Goal: Task Accomplishment & Management: Use online tool/utility

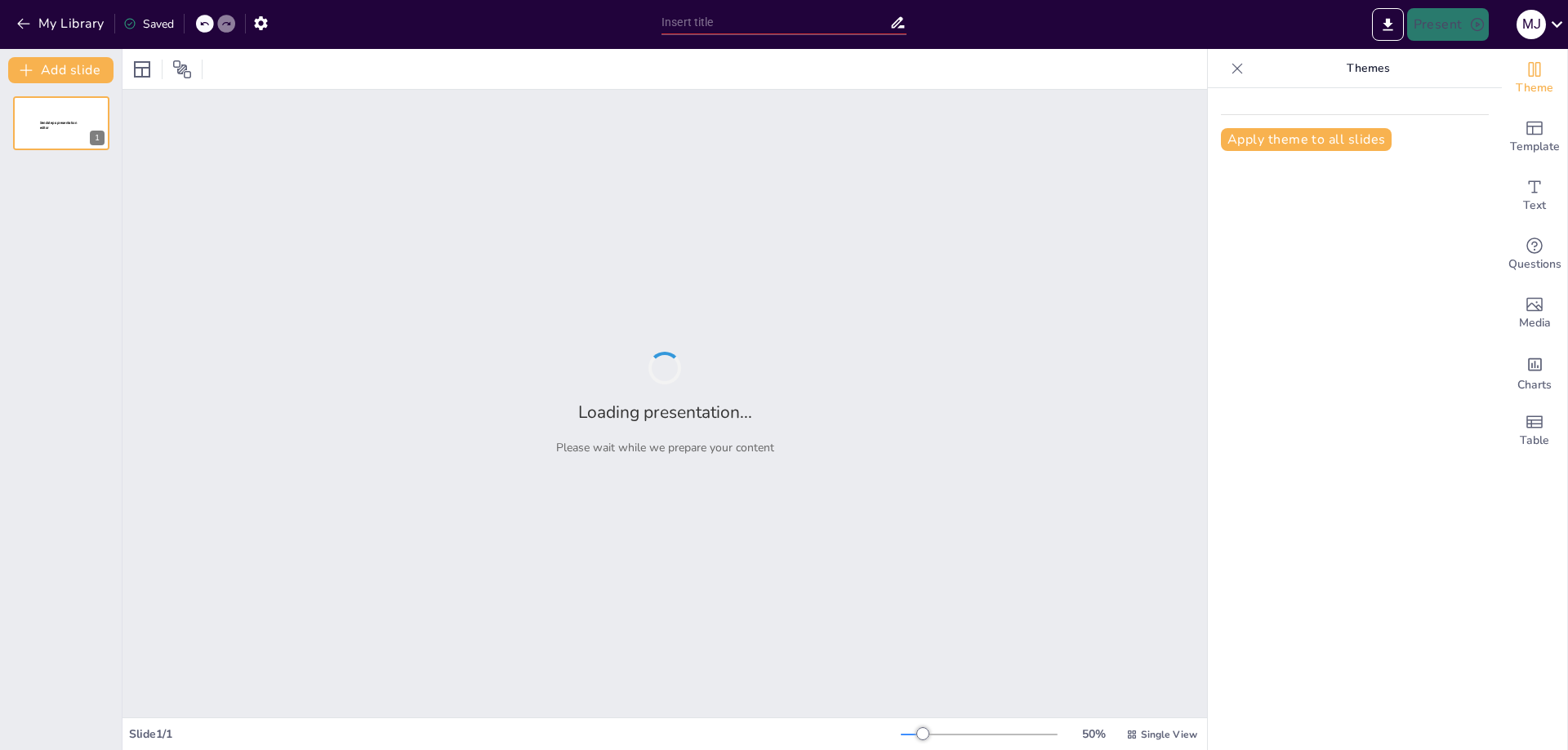
type input "Podstawy analizy skupień: Klasteryzacja i jej znaczenie w eksploracji danych"
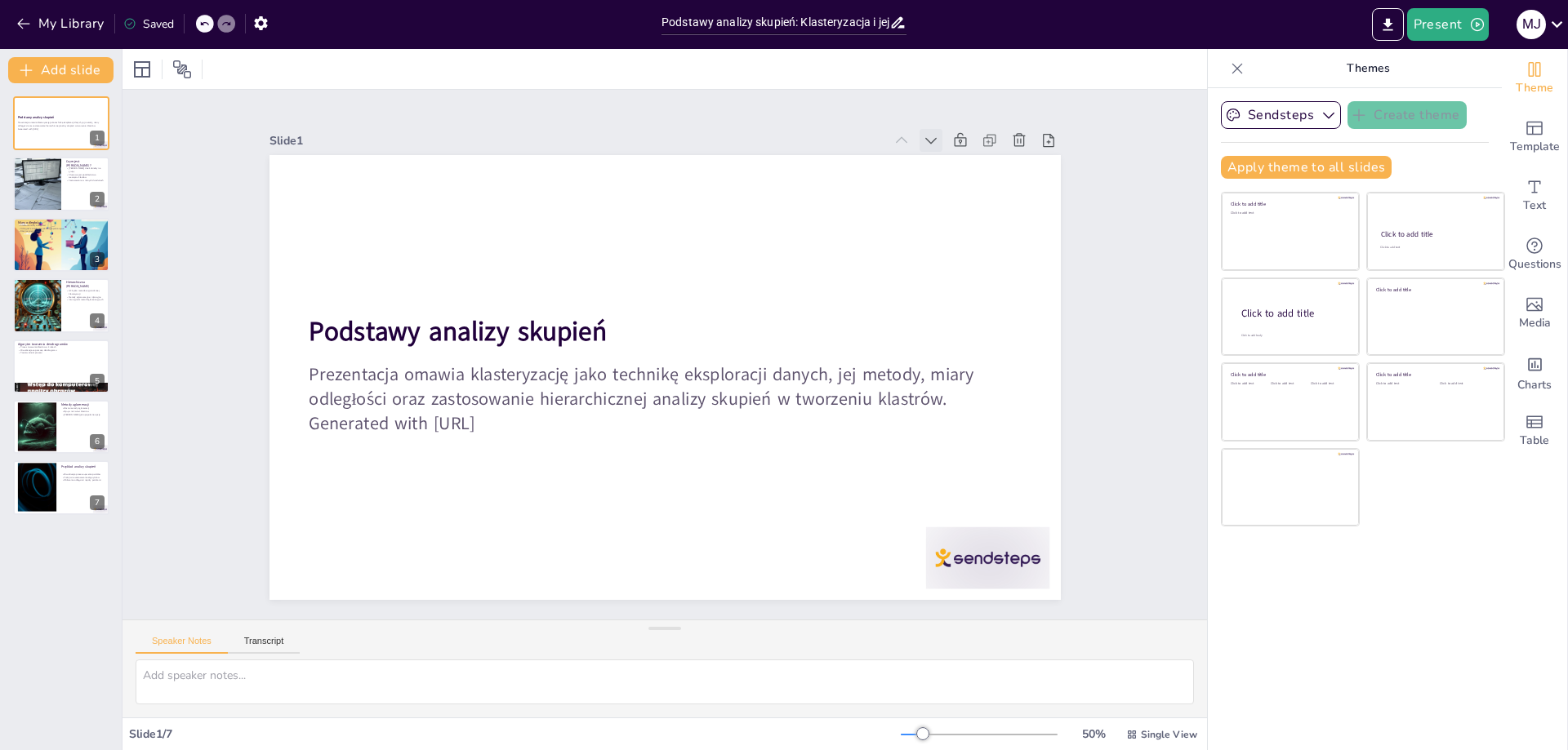
click at [944, 161] on icon at bounding box center [952, 170] width 18 height 18
click at [944, 160] on icon at bounding box center [952, 169] width 18 height 18
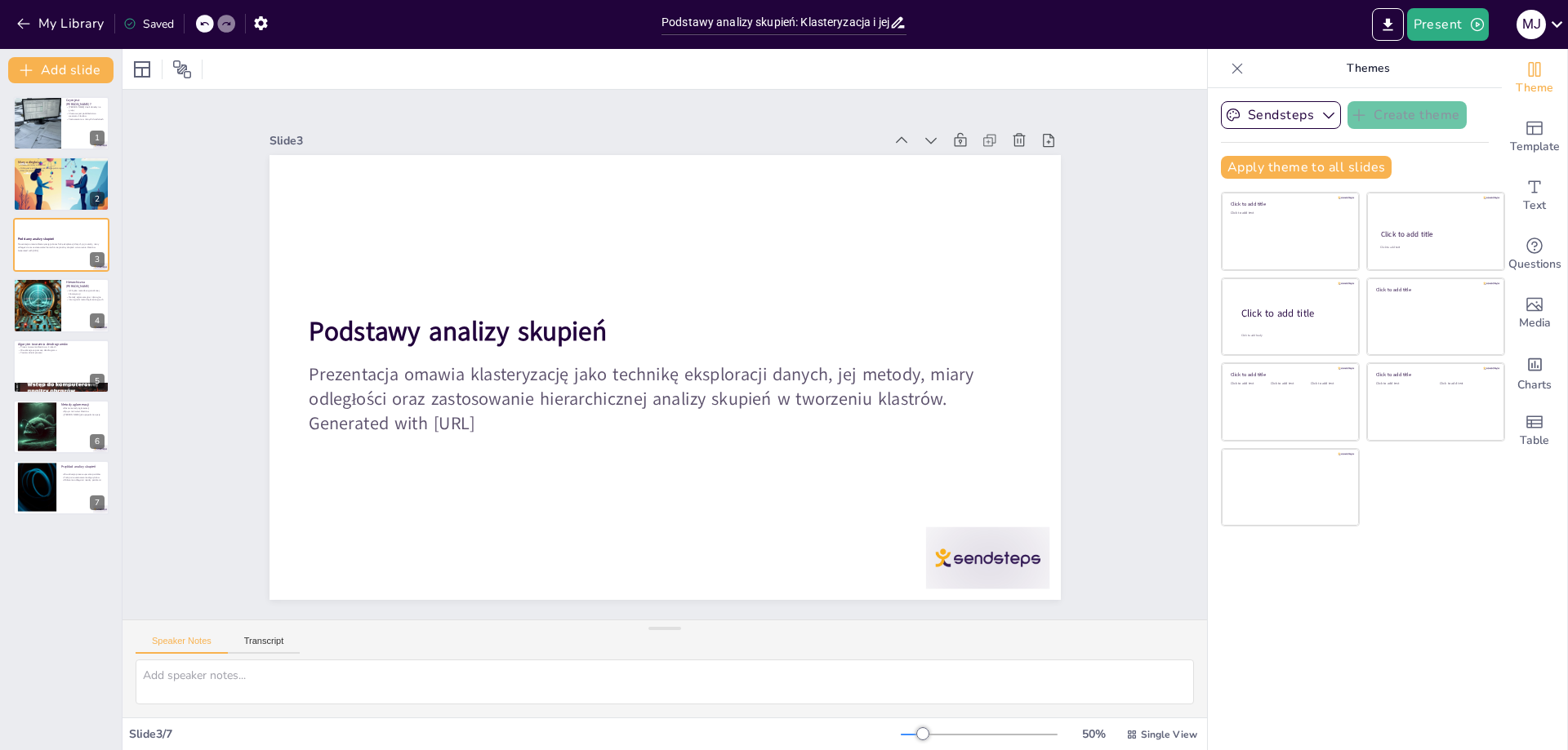
click at [944, 161] on icon at bounding box center [952, 170] width 18 height 18
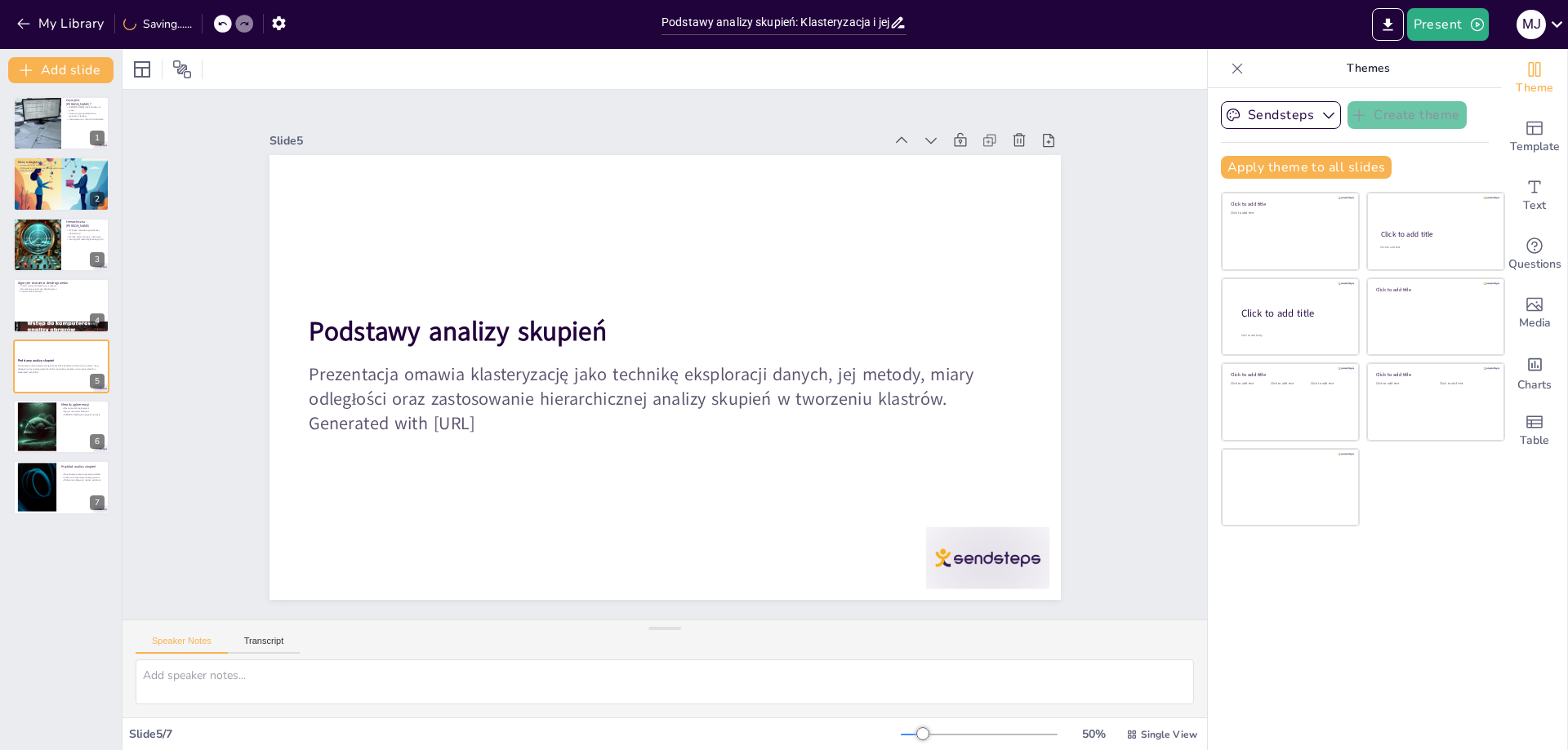
click at [923, 138] on icon at bounding box center [931, 140] width 16 height 16
click at [944, 161] on icon at bounding box center [952, 170] width 18 height 18
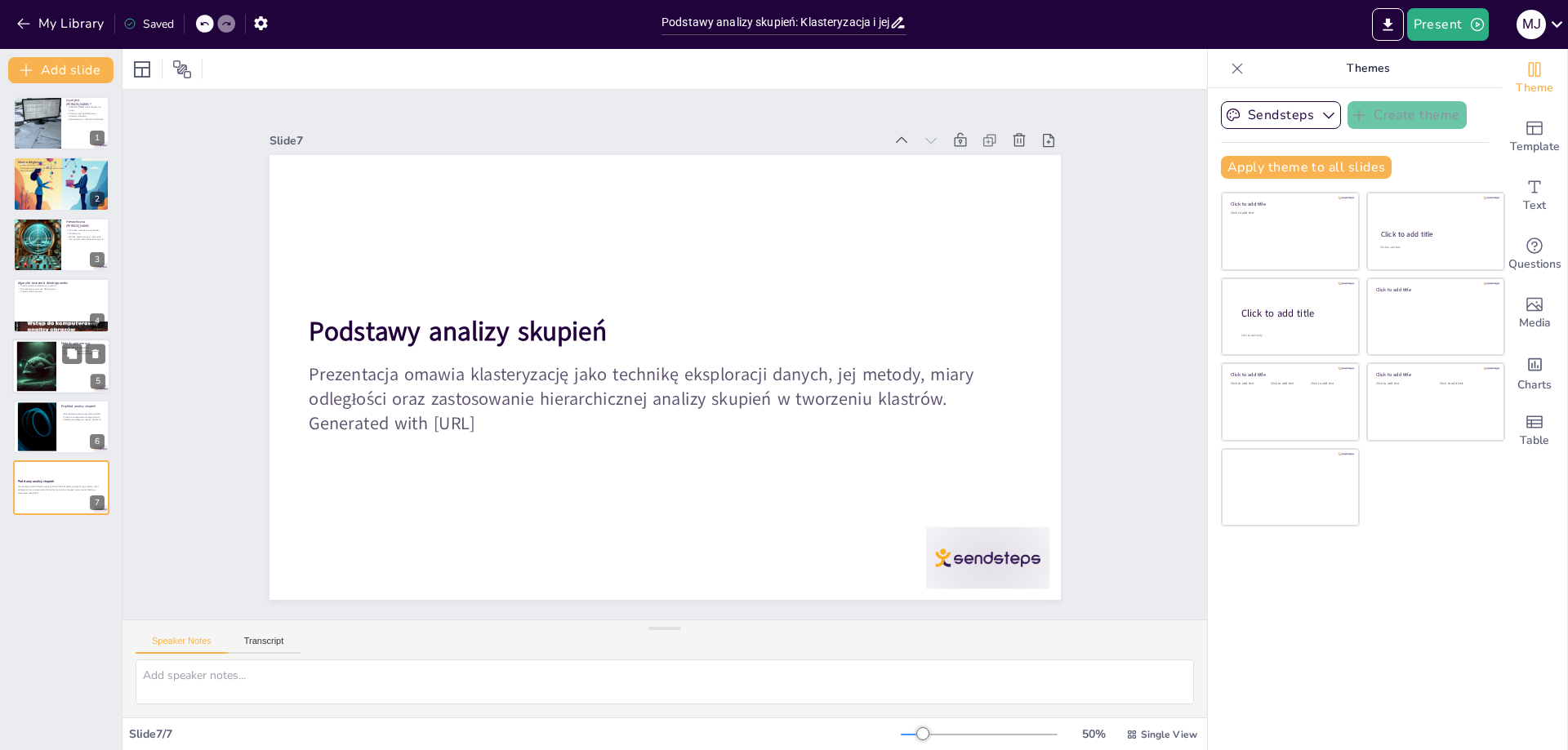
click at [75, 372] on div at bounding box center [61, 367] width 98 height 55
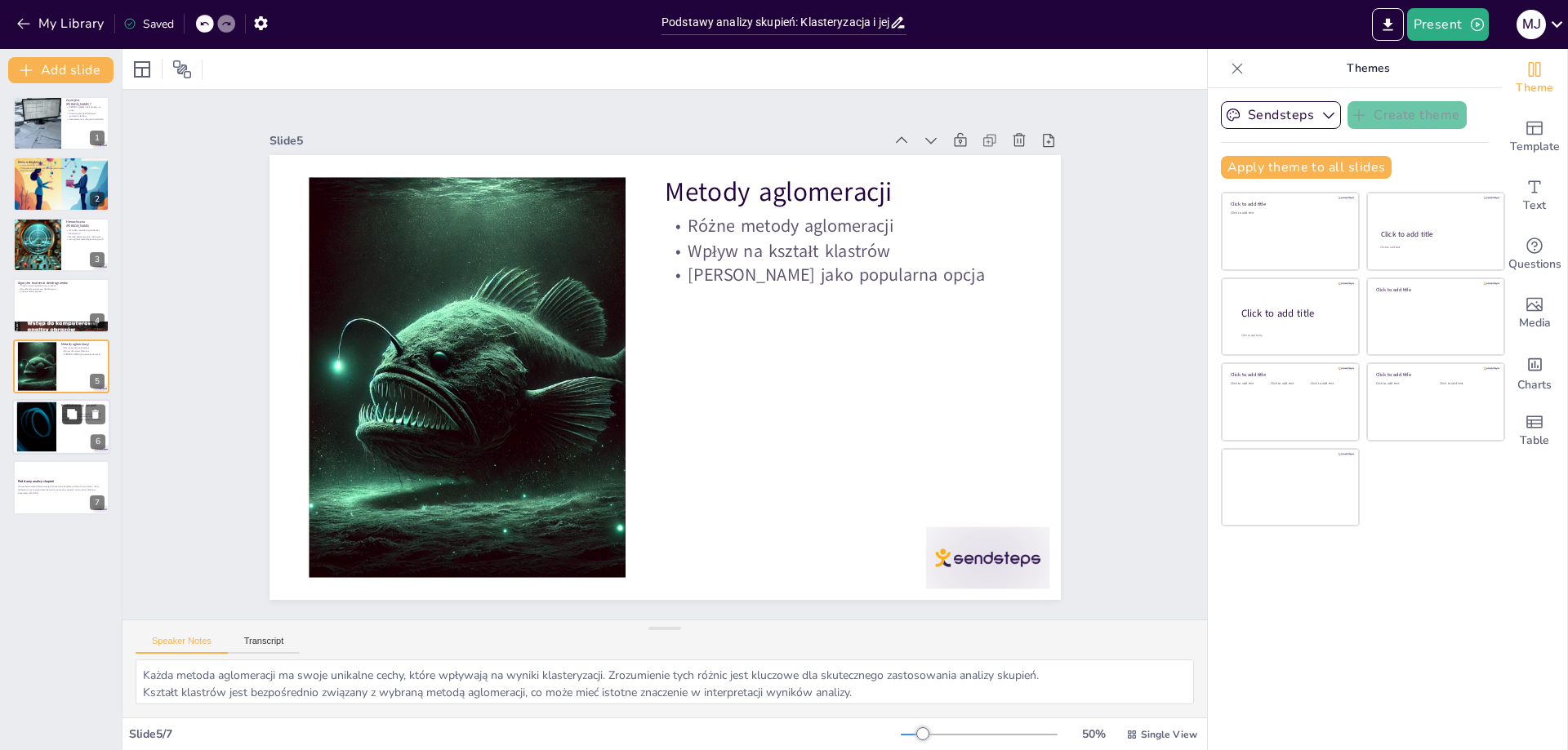
click at [68, 421] on button at bounding box center [72, 414] width 20 height 20
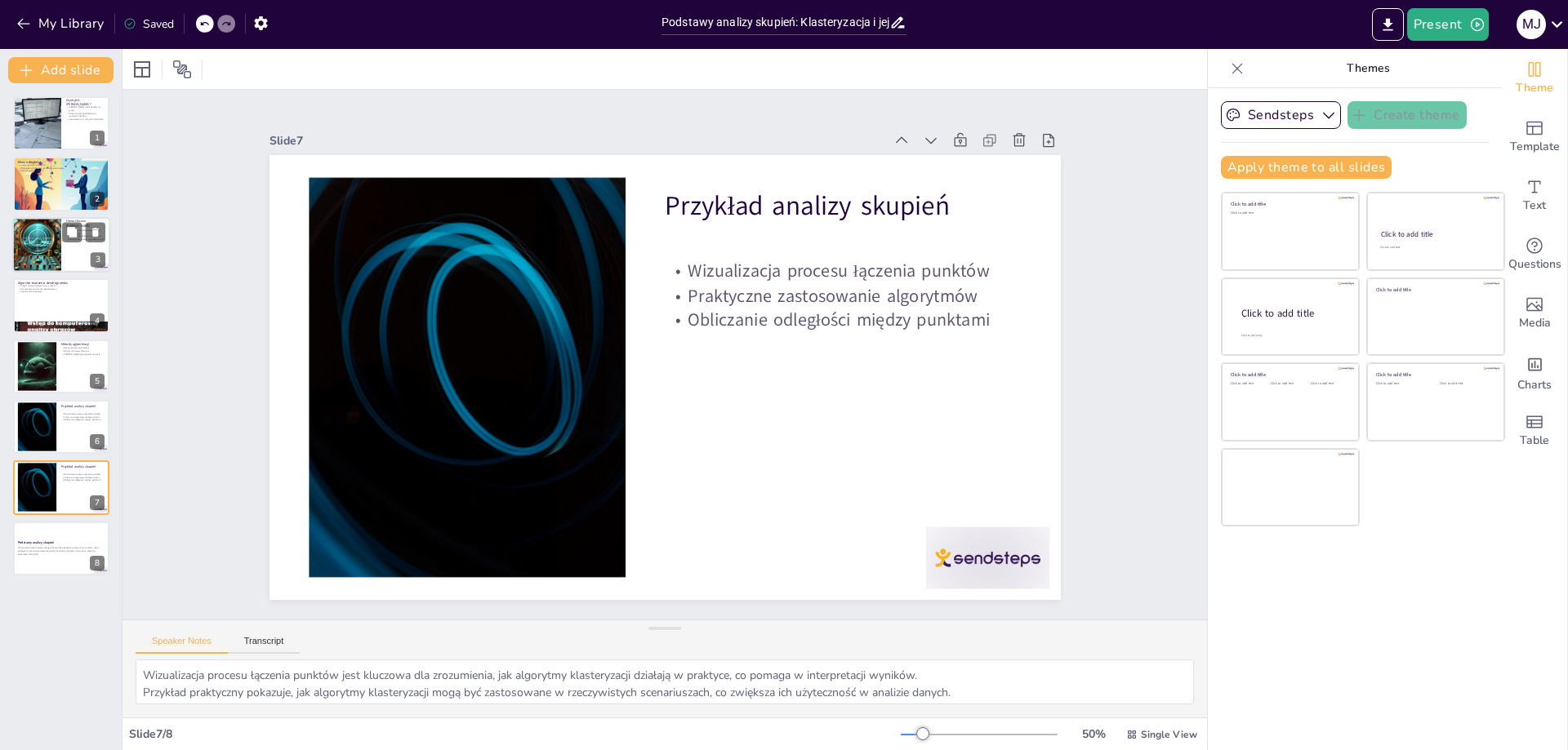
click at [36, 235] on div at bounding box center [36, 245] width 56 height 55
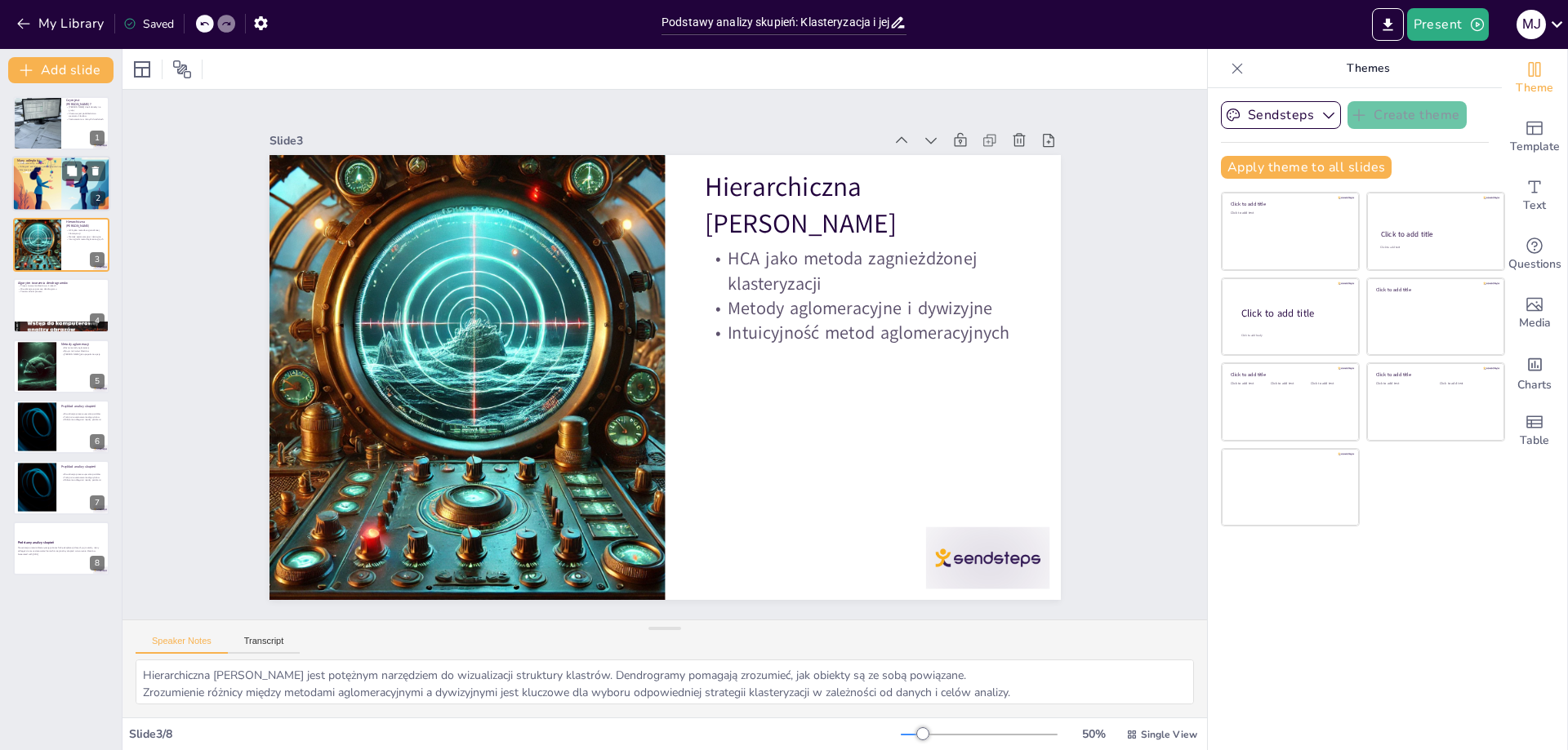
click at [35, 189] on div at bounding box center [61, 183] width 98 height 98
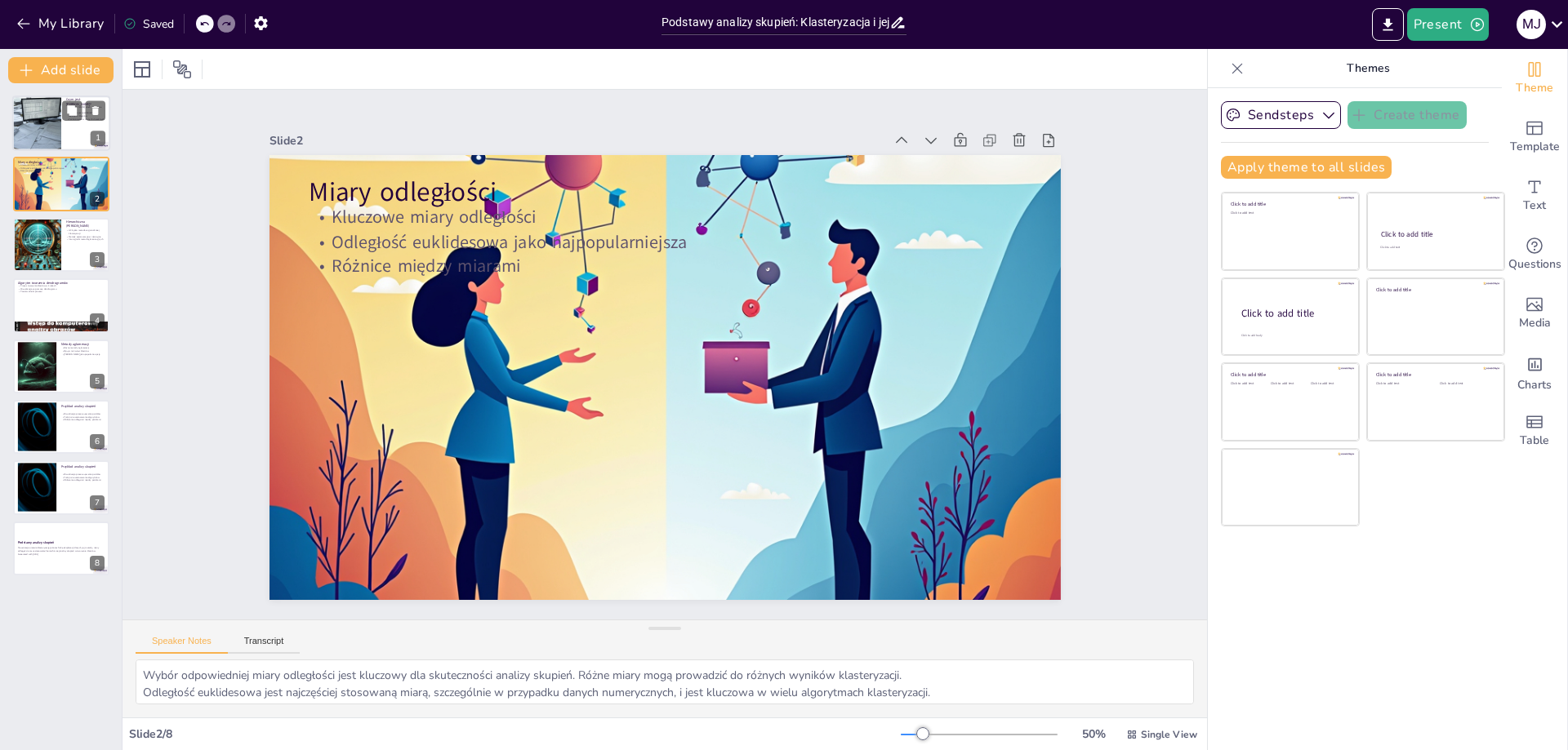
click at [48, 123] on div at bounding box center [36, 123] width 74 height 55
type textarea "Klasteryzacja jest procesem, który pozwala na grupowanie obiektów w oparciu o i…"
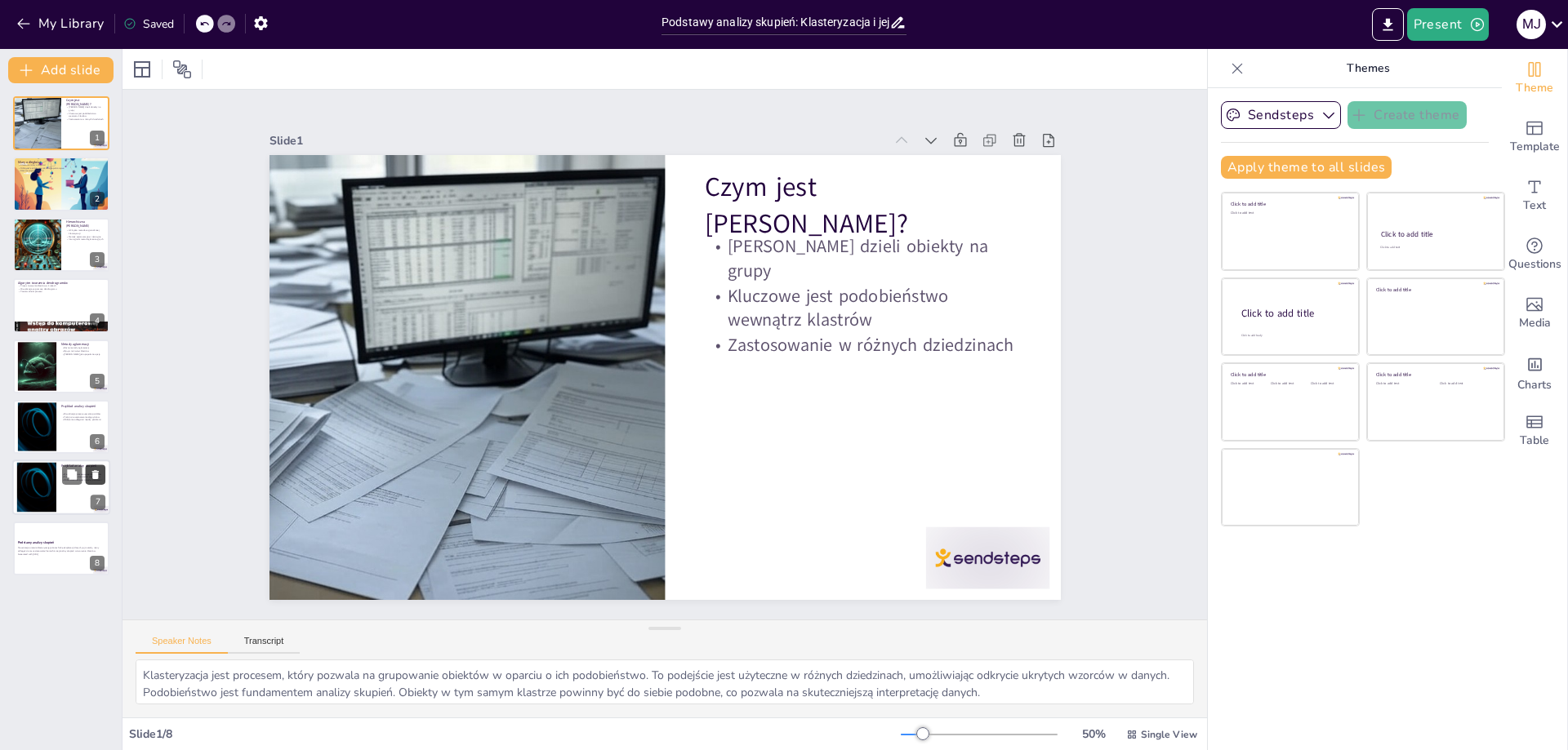
click at [94, 476] on icon at bounding box center [95, 475] width 7 height 9
click at [1391, 28] on icon "Export to PowerPoint" at bounding box center [1388, 25] width 17 height 17
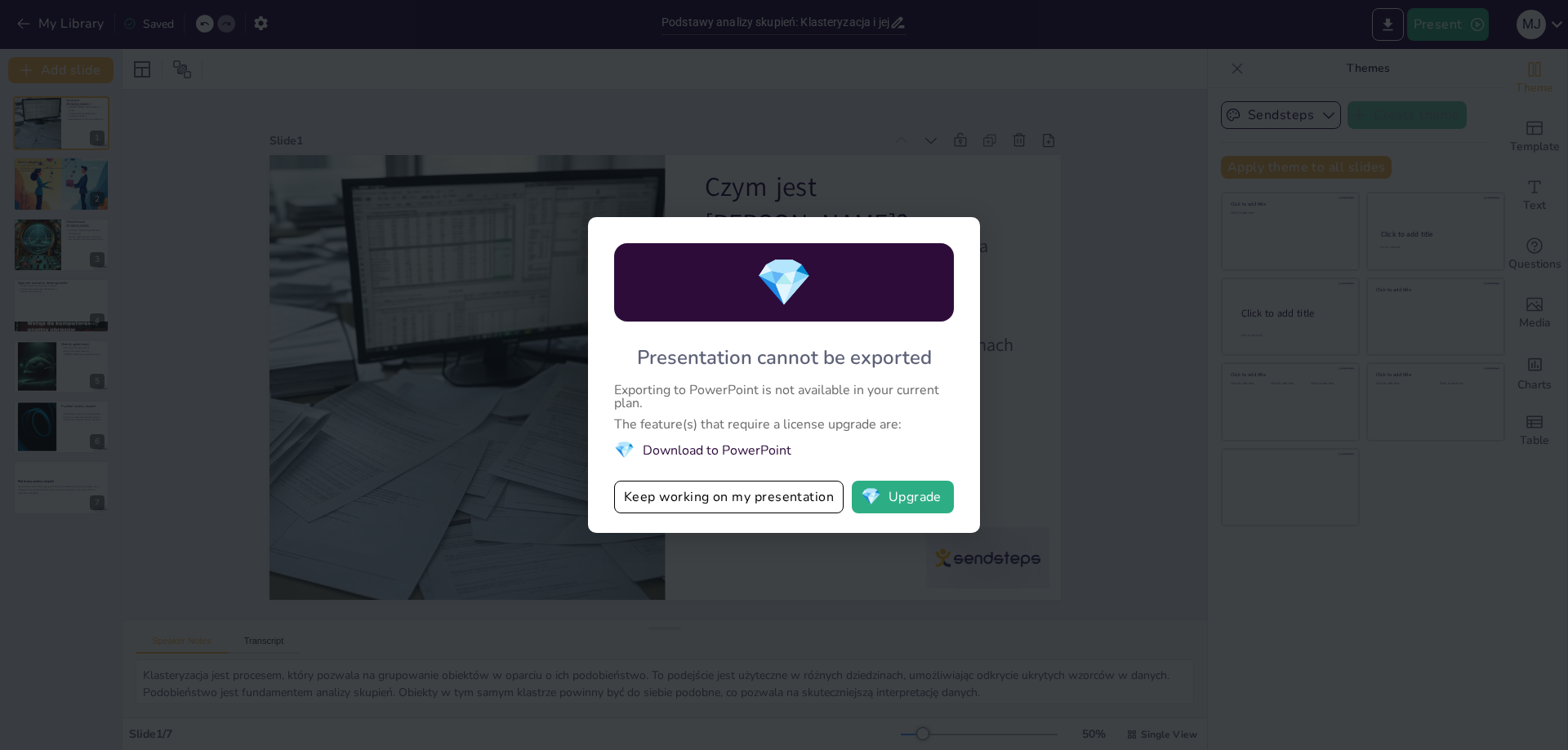
click at [677, 450] on li "💎 Download to PowerPoint" at bounding box center [784, 450] width 340 height 22
click at [1073, 428] on div "💎 Presentation cannot be exported Exporting to PowerPoint is not available in y…" at bounding box center [784, 375] width 1568 height 750
click at [692, 496] on button "Keep working on my presentation" at bounding box center [728, 498] width 230 height 33
